Goal: Find specific page/section: Find specific page/section

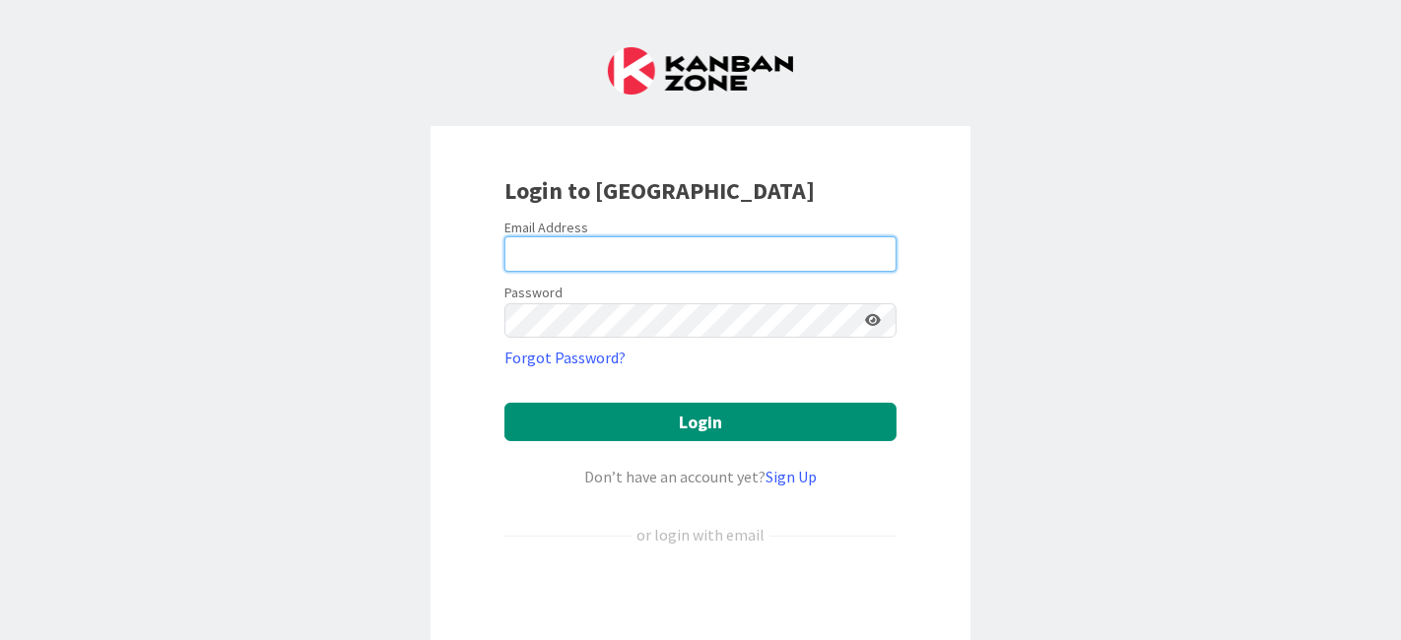
click at [671, 253] on input "email" at bounding box center [700, 253] width 392 height 35
type input "[EMAIL_ADDRESS][DOMAIN_NAME]"
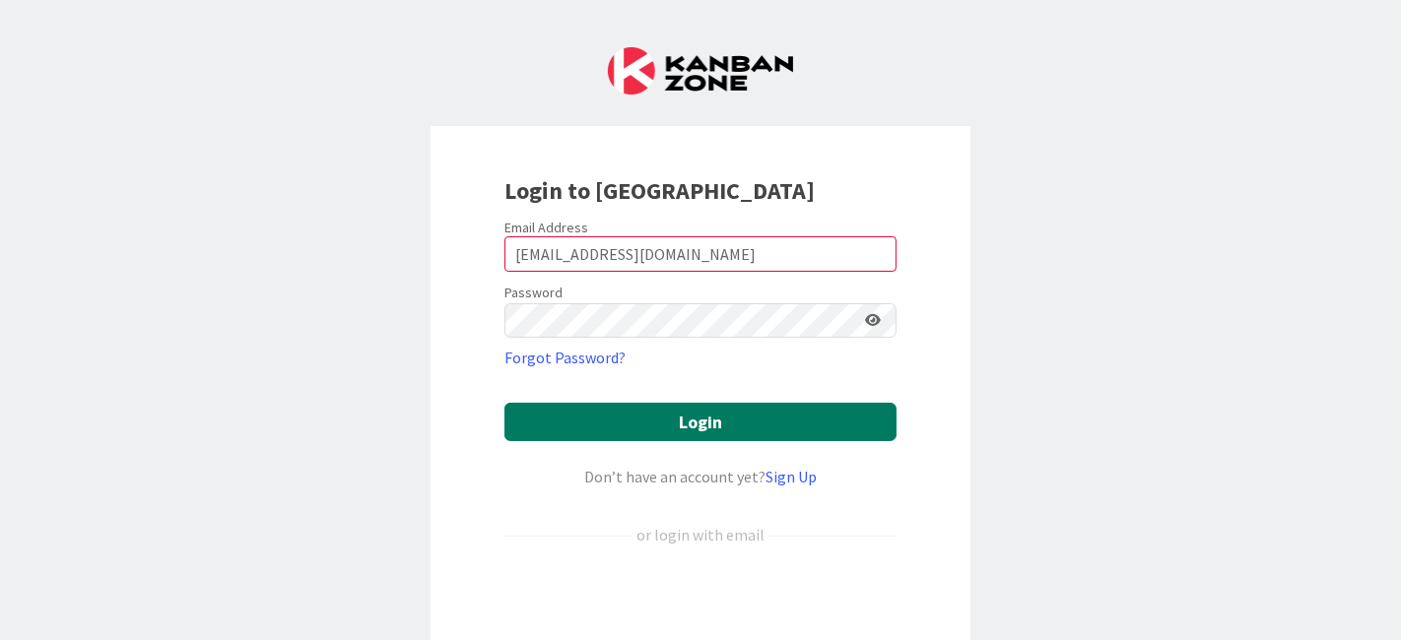
click at [736, 420] on button "Login" at bounding box center [700, 422] width 392 height 38
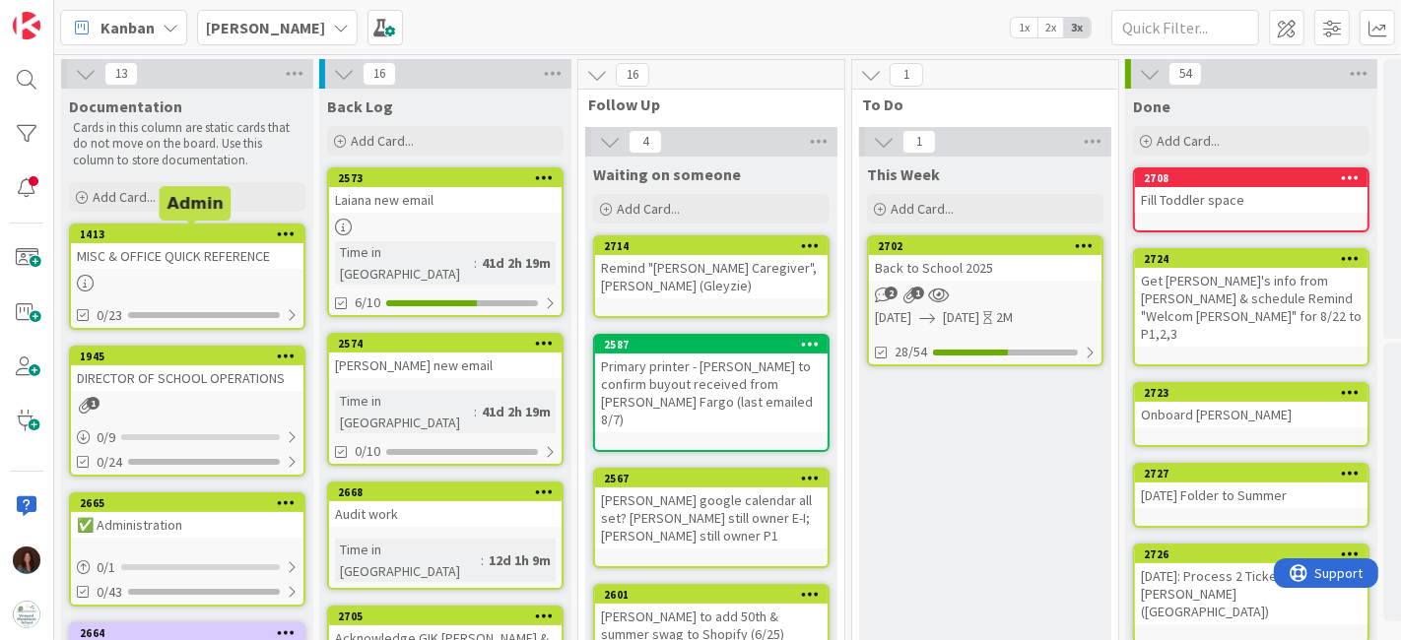
click at [170, 252] on div "MISC & OFFICE QUICK REFERENCE" at bounding box center [187, 256] width 233 height 26
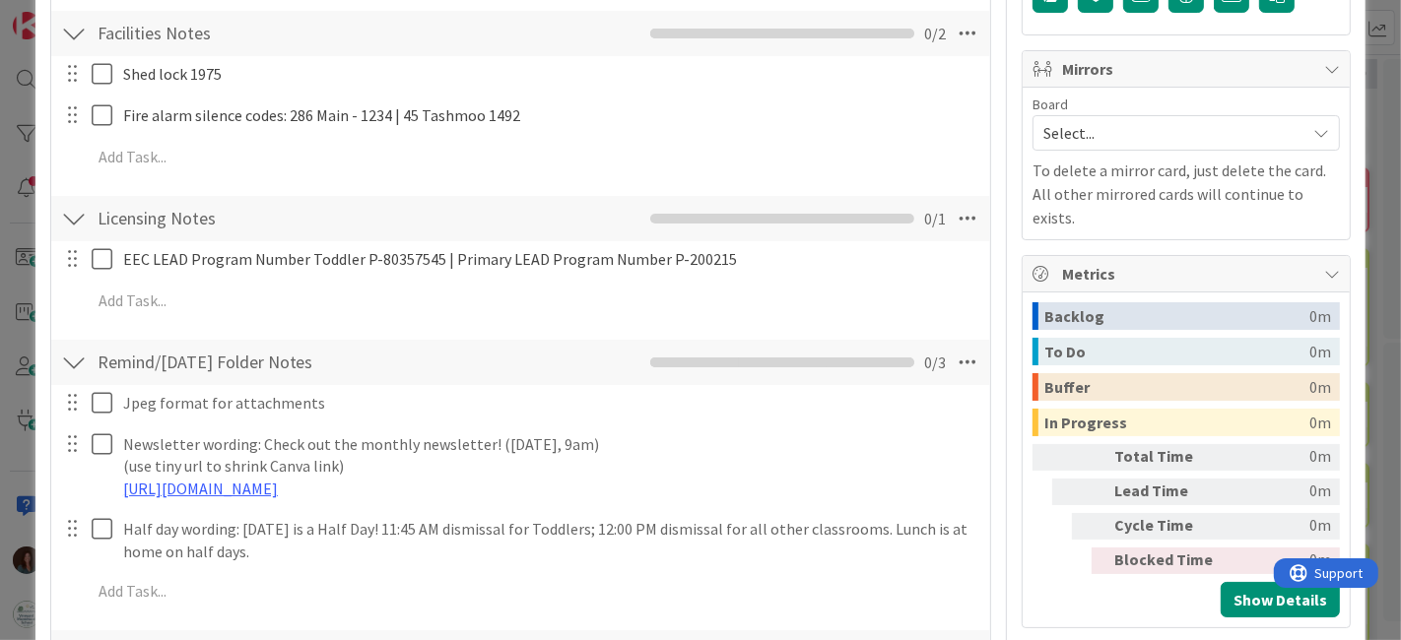
scroll to position [656, 0]
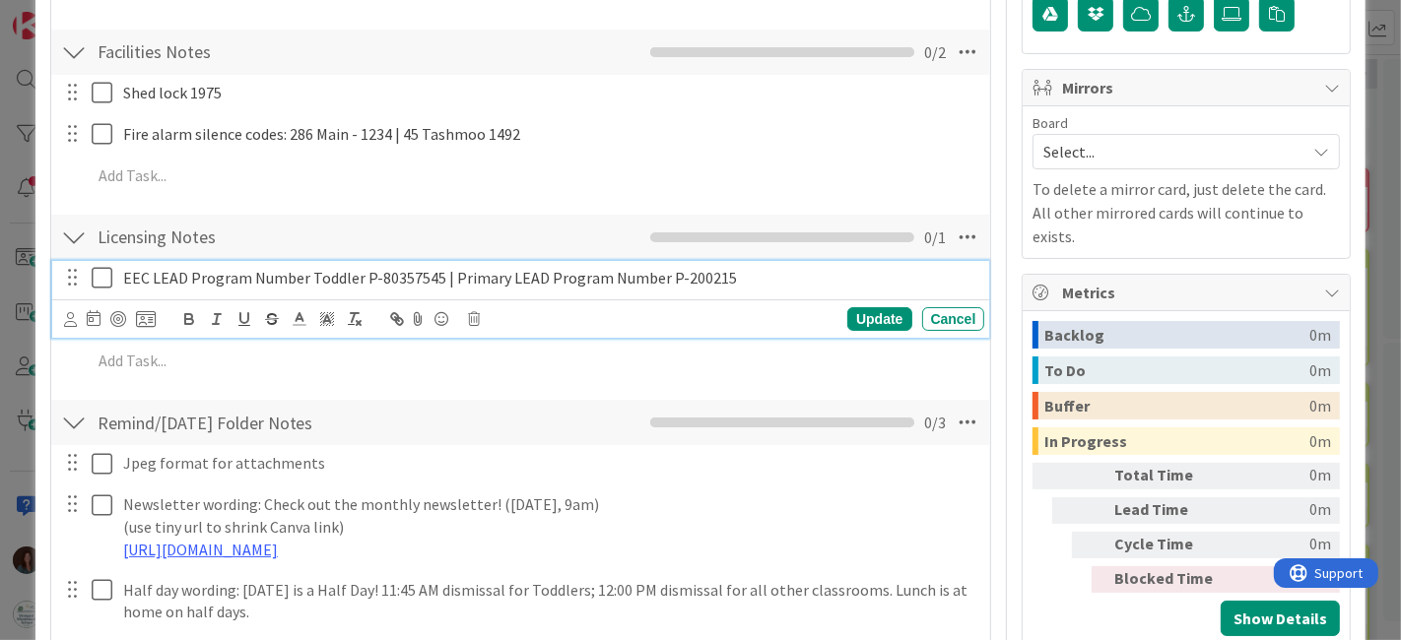
type textarea "x"
drag, startPoint x: 655, startPoint y: 276, endPoint x: 734, endPoint y: 277, distance: 78.8
click at [734, 277] on p "EEC LEAD Program Number Toddler P-80357545 | Primary LEAD Program Number P-2002…" at bounding box center [550, 278] width 854 height 23
click at [967, 325] on div "Cancel" at bounding box center [953, 319] width 63 height 24
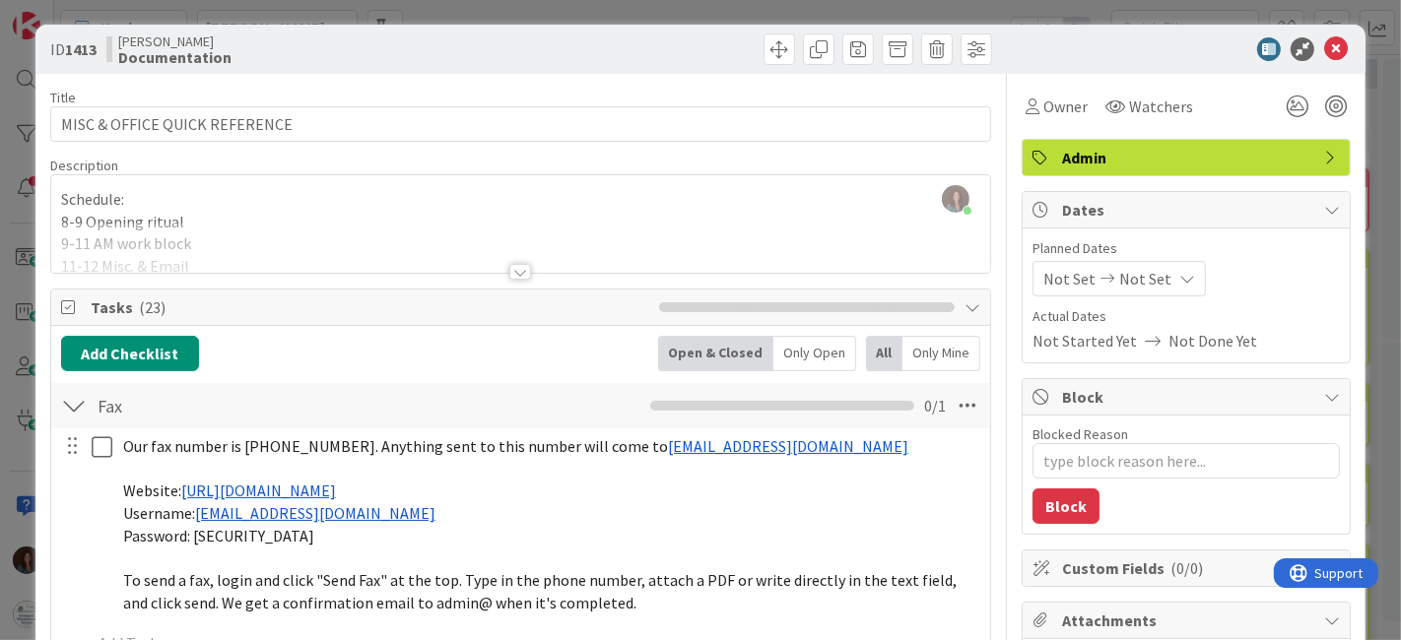
scroll to position [0, 0]
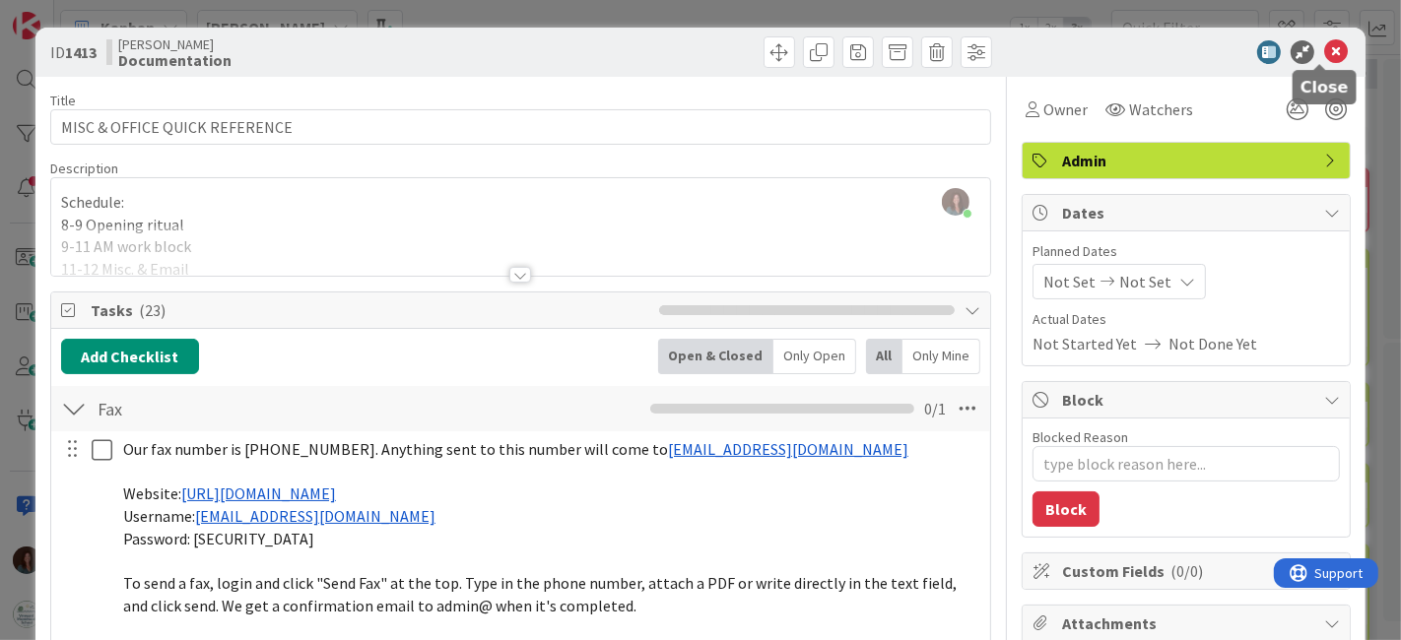
click at [1326, 51] on icon at bounding box center [1336, 52] width 24 height 24
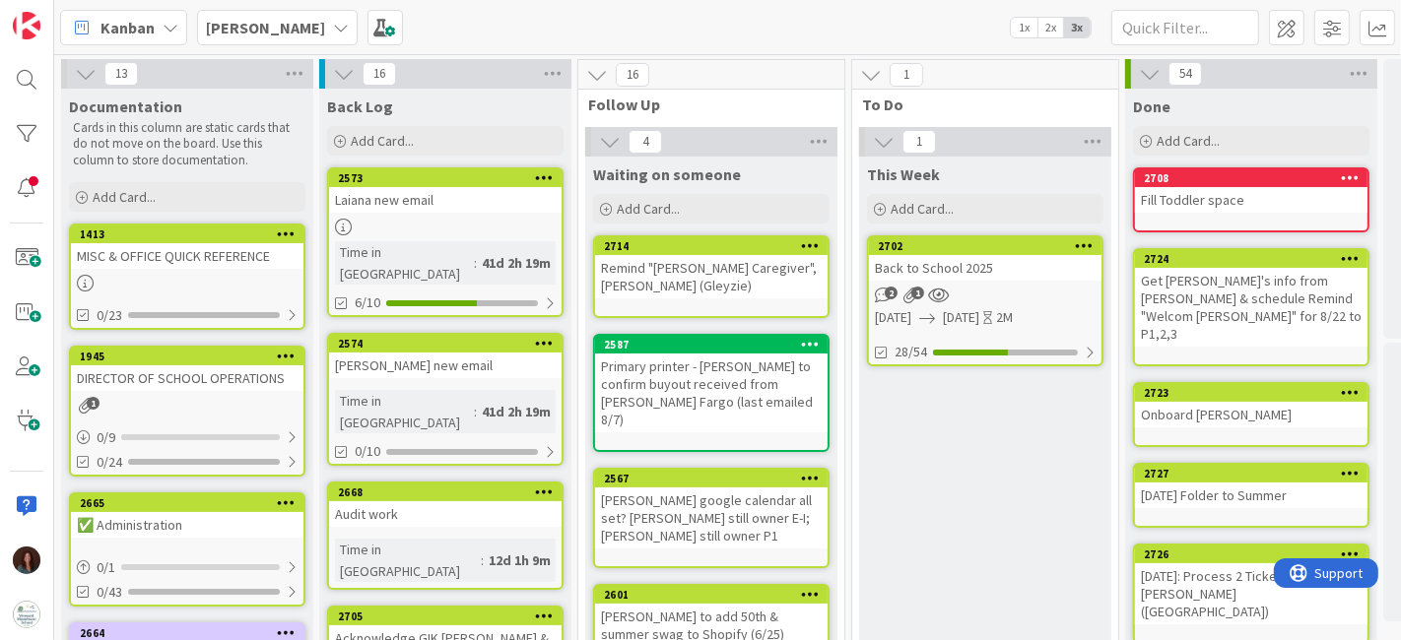
click at [210, 18] on b "[PERSON_NAME]" at bounding box center [265, 28] width 119 height 20
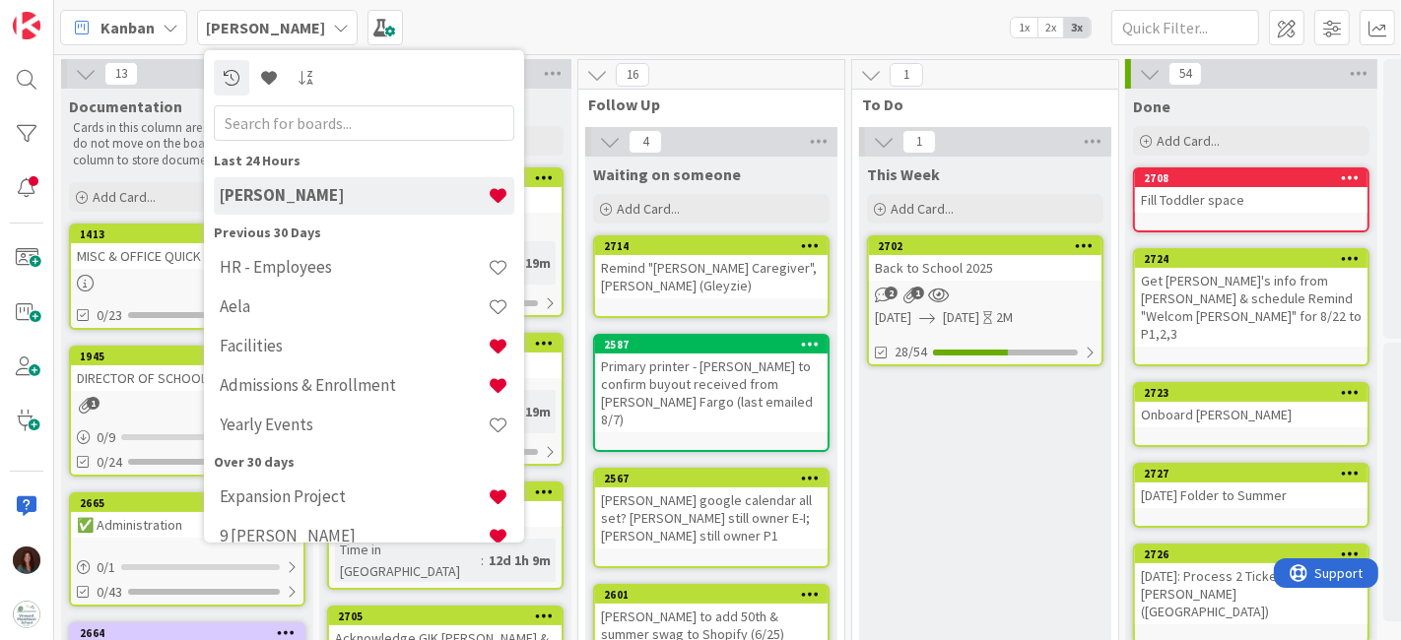
click at [324, 427] on h4 "Yearly Events" at bounding box center [354, 425] width 268 height 20
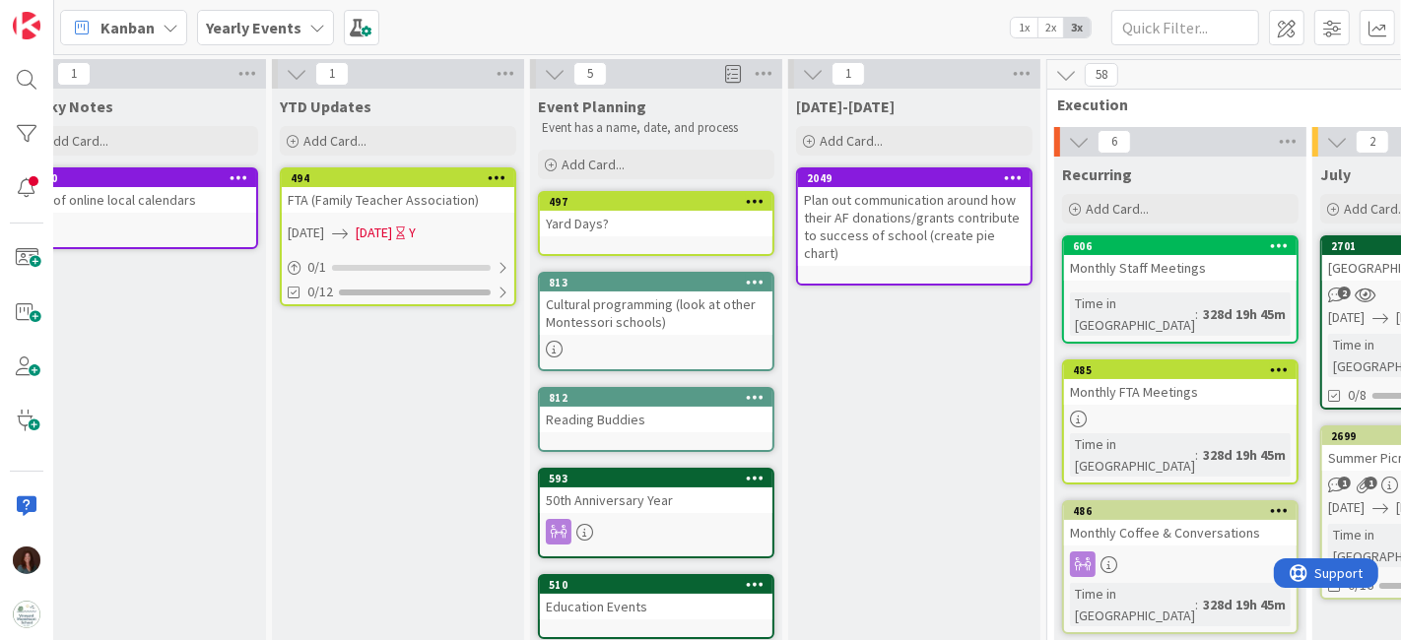
scroll to position [0, 56]
